Goal: Find specific page/section: Find specific page/section

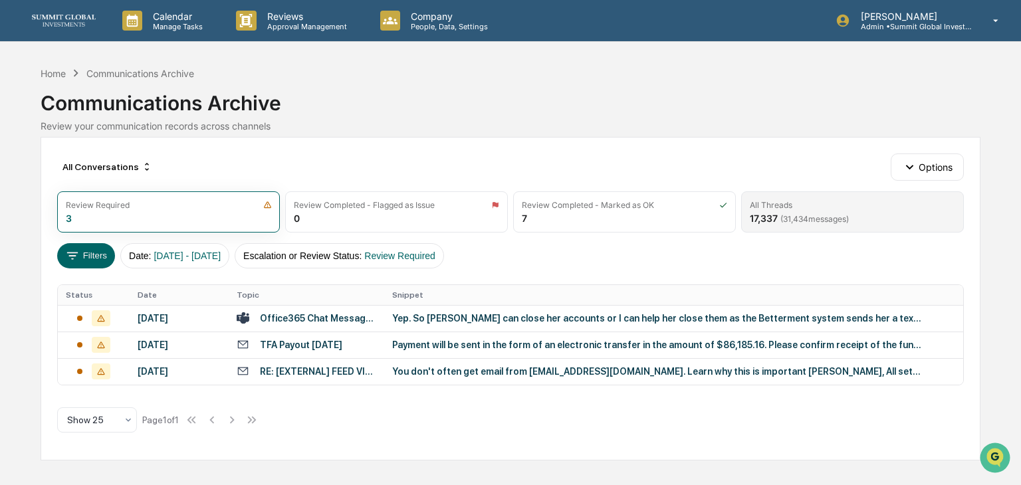
click at [899, 217] on div "All Threads 17,337 ( 31,434 messages)" at bounding box center [852, 211] width 223 height 41
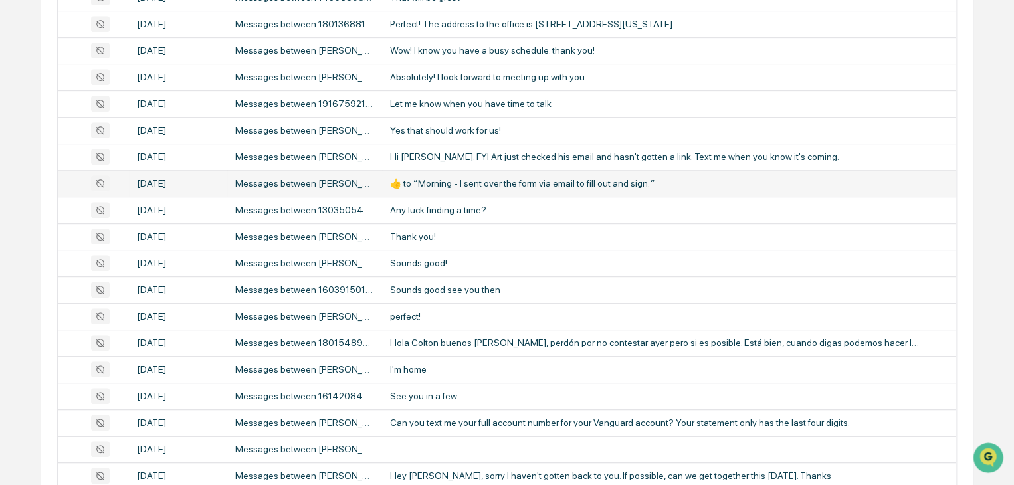
scroll to position [350, 0]
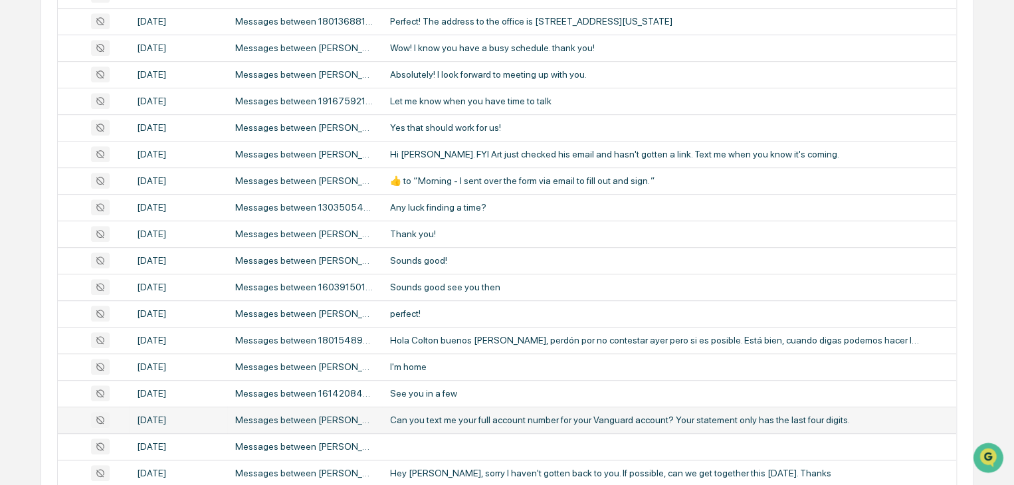
click at [61, 423] on td at bounding box center [93, 420] width 71 height 27
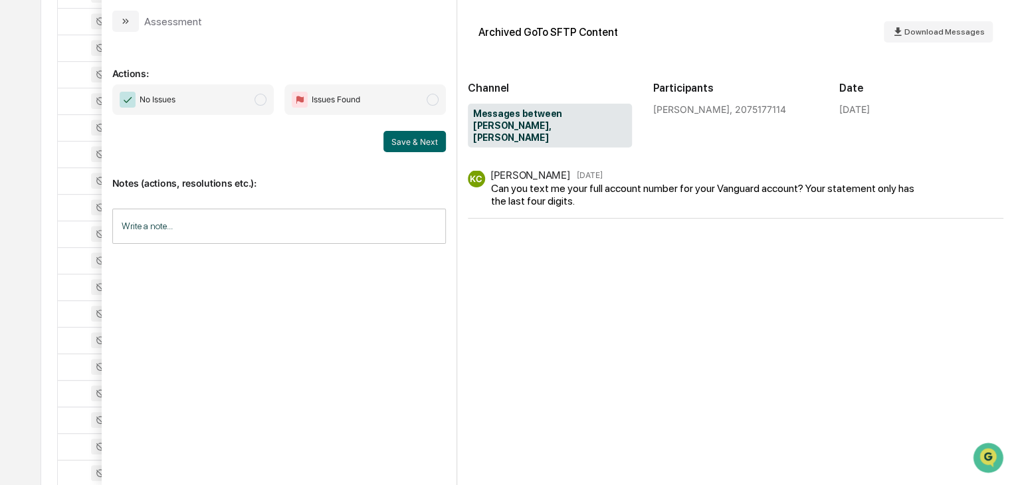
click at [818, 406] on div "KC [PERSON_NAME] [DATE] Can you text me your full account number for your Vangu…" at bounding box center [736, 322] width 536 height 304
click at [60, 88] on td at bounding box center [93, 101] width 71 height 27
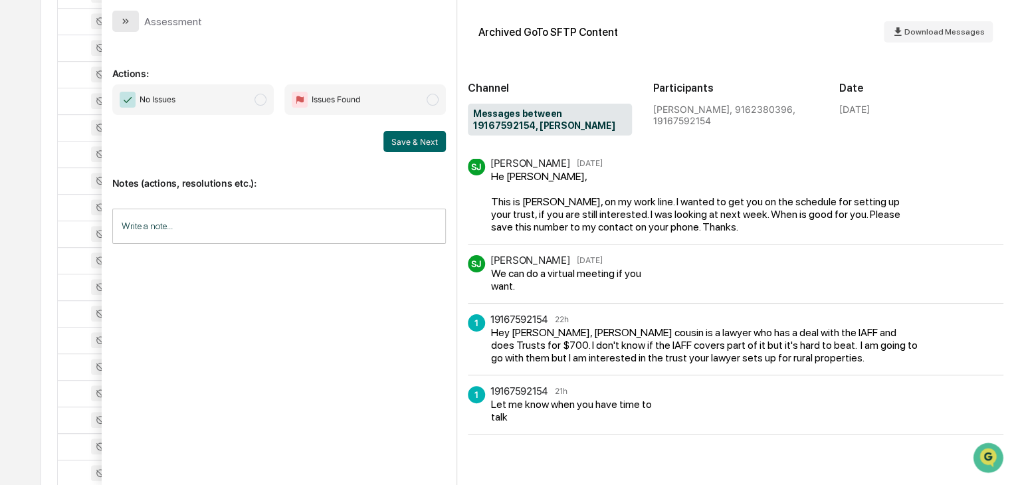
click at [122, 31] on button "modal" at bounding box center [125, 21] width 27 height 21
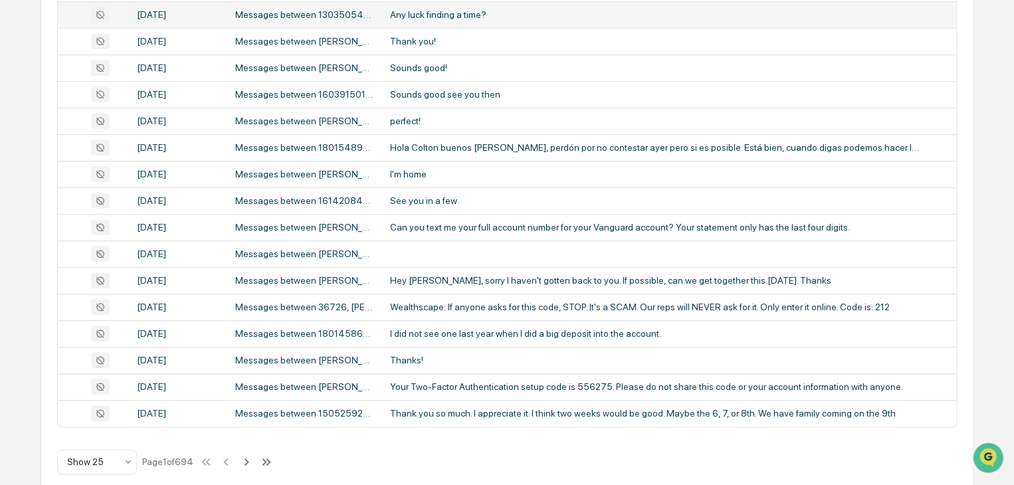
scroll to position [559, 0]
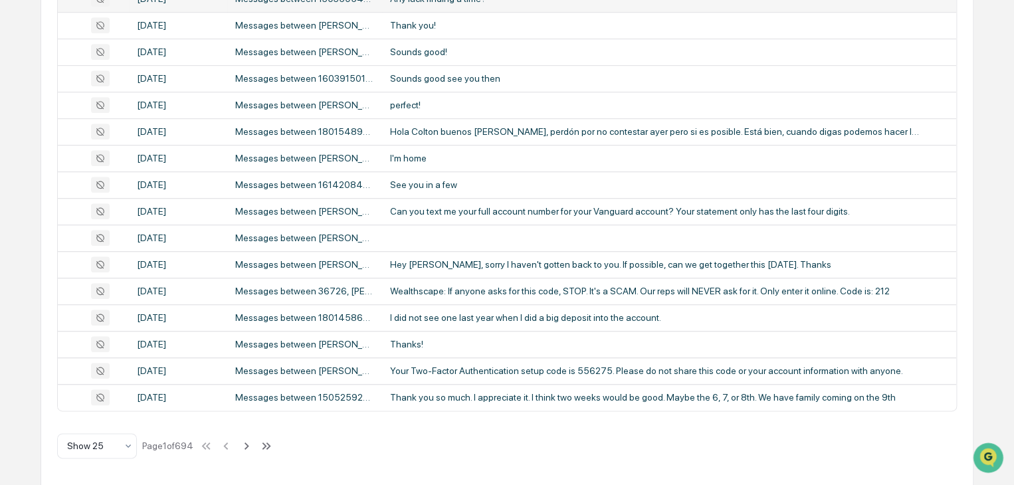
click at [58, 398] on td at bounding box center [93, 397] width 71 height 27
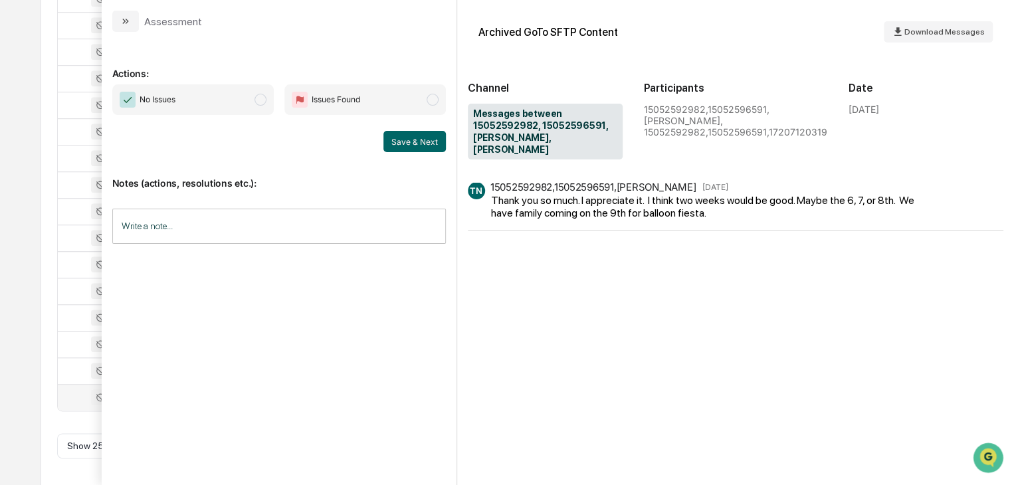
click at [61, 407] on td at bounding box center [93, 397] width 71 height 27
click at [141, 27] on div "Assessment" at bounding box center [157, 21] width 90 height 21
click at [125, 25] on icon "modal" at bounding box center [125, 21] width 11 height 11
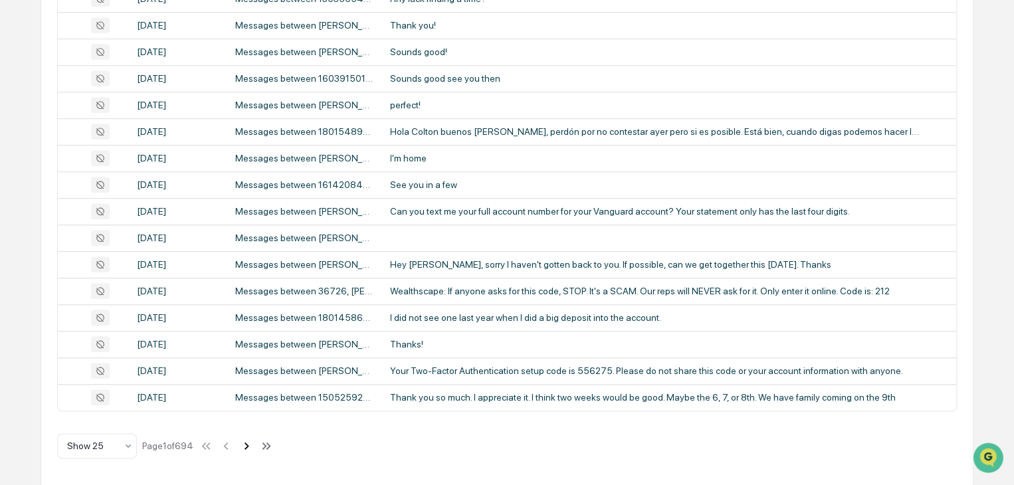
click at [245, 439] on icon at bounding box center [246, 446] width 15 height 15
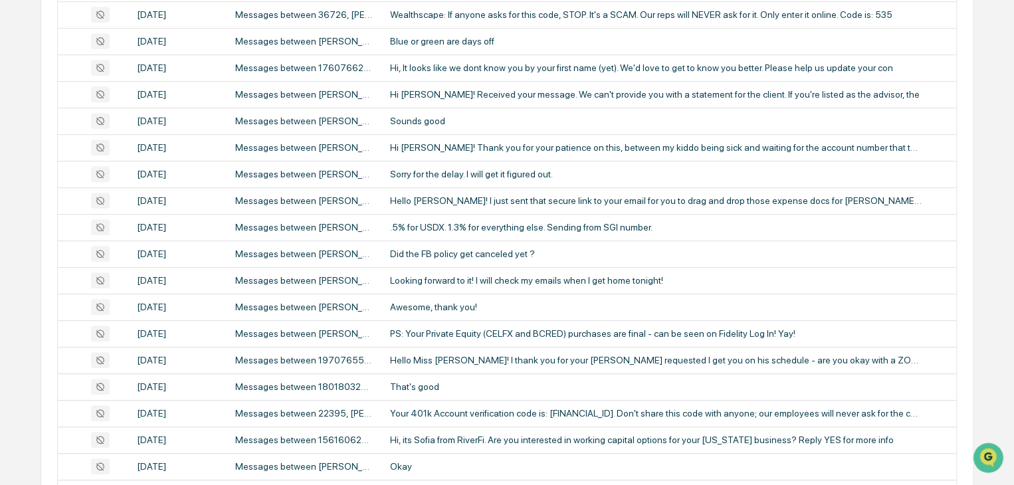
scroll to position [386, 0]
